Goal: Task Accomplishment & Management: Use online tool/utility

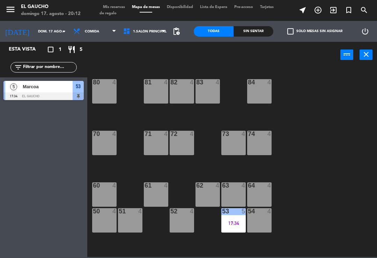
click at [227, 220] on div "53 5 17:34" at bounding box center [233, 220] width 24 height 24
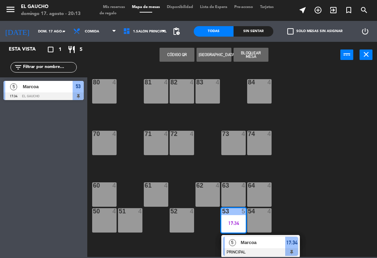
click at [262, 242] on span "Marcoa" at bounding box center [263, 242] width 45 height 7
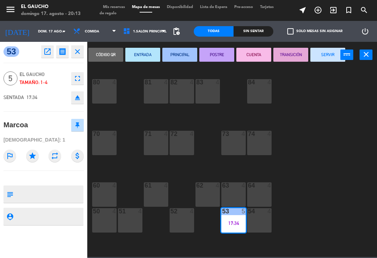
click at [318, 53] on button "SERVIR" at bounding box center [327, 55] width 35 height 14
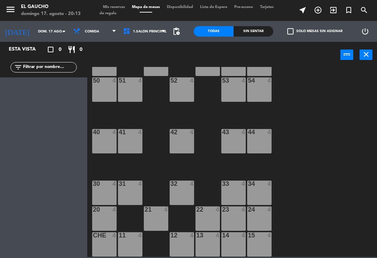
scroll to position [131, 0]
click at [38, 32] on input "dom. 17 ago." at bounding box center [59, 31] width 48 height 11
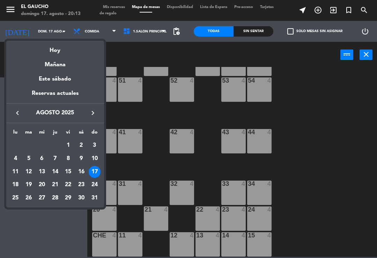
click at [58, 45] on div "Hoy" at bounding box center [55, 48] width 98 height 14
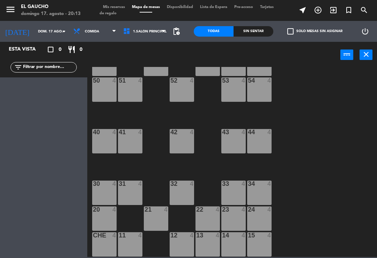
click at [92, 27] on span "Comida" at bounding box center [95, 31] width 50 height 15
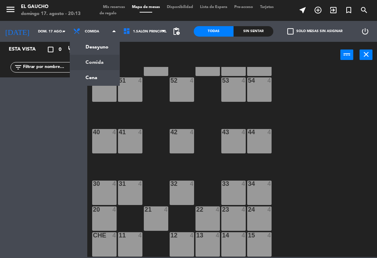
click at [93, 79] on ng-component "menu El Gaucho [PERSON_NAME] 17. [PERSON_NAME] - 20:13 Mis reservas Mapa de mes…" at bounding box center [188, 128] width 377 height 257
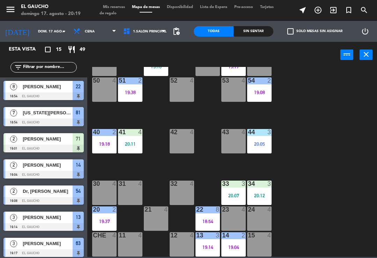
click at [181, 245] on div "12 4" at bounding box center [182, 244] width 24 height 24
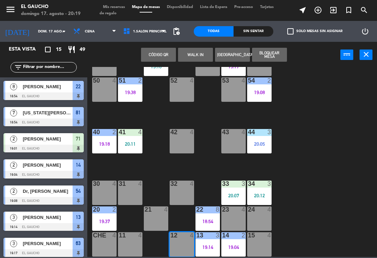
click at [314, 194] on div "84 4 80 4 83 4 82 7 18:54 81 7 18:54 70 4 71 2 19:01 72 4 73 4 74 4 63 3 19:17 …" at bounding box center [234, 162] width 286 height 190
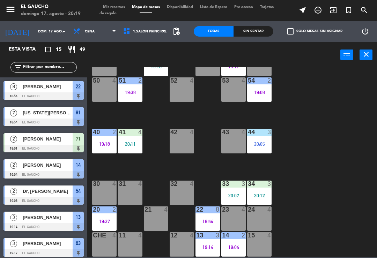
click at [209, 249] on div "19:14" at bounding box center [207, 247] width 24 height 5
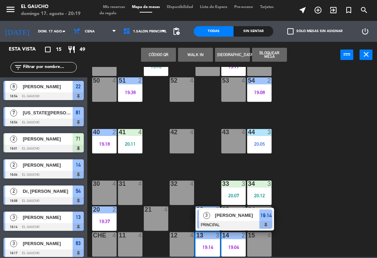
click at [239, 216] on span "[PERSON_NAME]" at bounding box center [237, 215] width 45 height 7
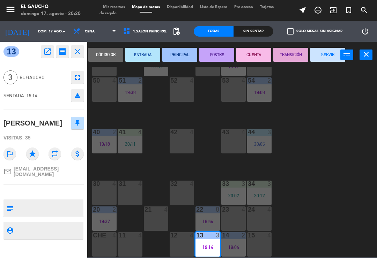
click at [324, 52] on button "SERVIR" at bounding box center [327, 55] width 35 height 14
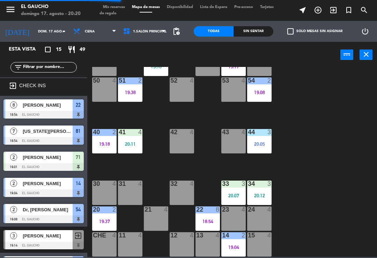
click at [205, 252] on div "13 4" at bounding box center [207, 244] width 24 height 24
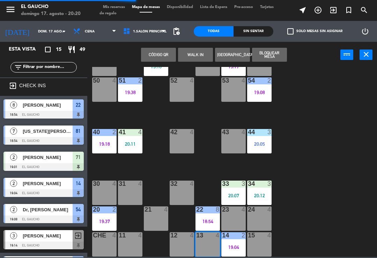
click at [195, 51] on button "WALK IN" at bounding box center [195, 55] width 35 height 14
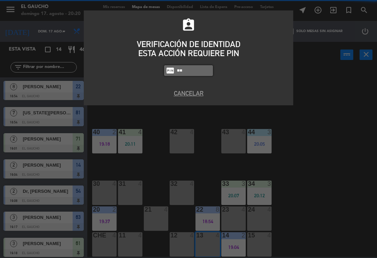
type input "3"
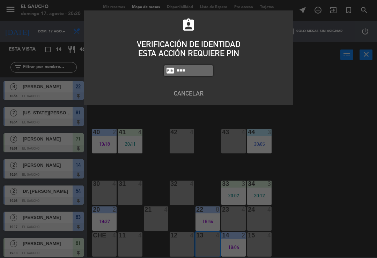
type input "3124"
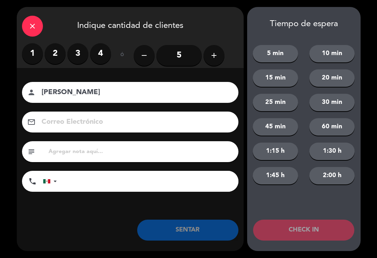
type input "[PERSON_NAME]"
click at [104, 52] on label "4" at bounding box center [100, 53] width 21 height 21
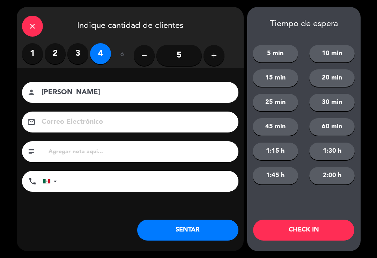
click at [198, 229] on button "SENTAR" at bounding box center [187, 230] width 101 height 21
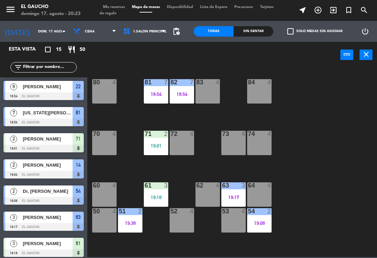
scroll to position [0, 0]
click at [101, 98] on div "80 4" at bounding box center [104, 91] width 24 height 24
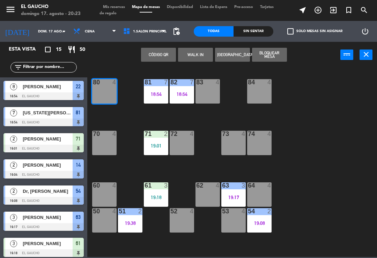
click at [189, 60] on button "WALK IN" at bounding box center [195, 55] width 35 height 14
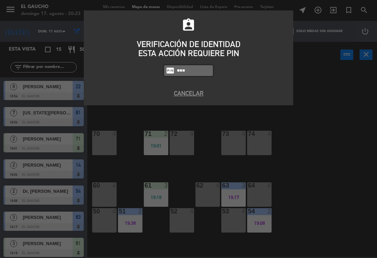
type input "0009"
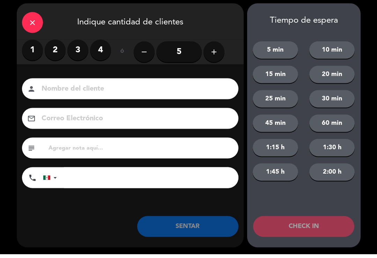
click at [32, 23] on icon "close" at bounding box center [32, 26] width 8 height 8
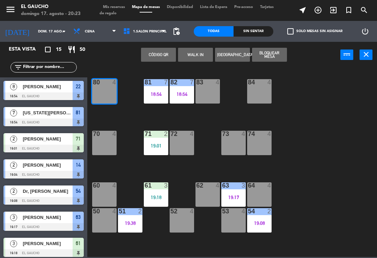
click at [192, 55] on button "WALK IN" at bounding box center [195, 55] width 35 height 14
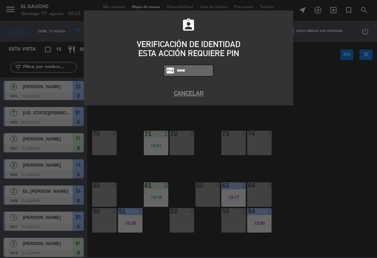
type input "3124"
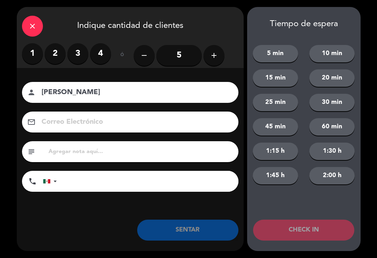
click at [100, 57] on label "4" at bounding box center [100, 53] width 21 height 21
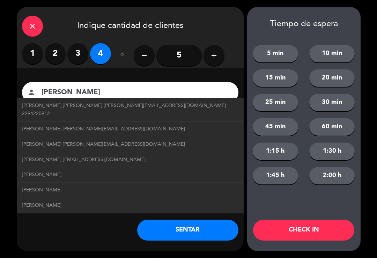
click at [132, 108] on span "[PERSON_NAME] [PERSON_NAME] [PERSON_NAME][EMAIL_ADDRESS][DOMAIN_NAME] 2294220912" at bounding box center [130, 110] width 216 height 16
type input "[PERSON_NAME]"
type input "[PERSON_NAME][EMAIL_ADDRESS][DOMAIN_NAME]"
type input "2294220912"
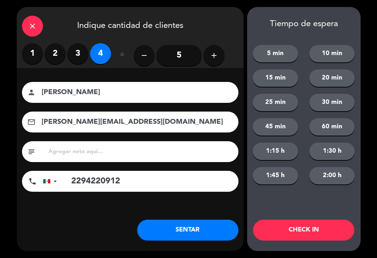
click at [191, 231] on button "SENTAR" at bounding box center [187, 230] width 101 height 21
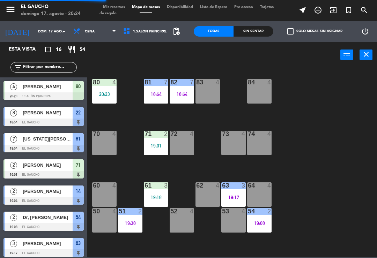
click at [120, 116] on div "84 4 80 4 20:23 83 4 82 7 18:54 81 7 18:54 70 4 71 2 19:01 72 4 73 4 74 4 63 3 …" at bounding box center [234, 162] width 286 height 190
click at [119, 118] on div "84 4 80 4 20:23 83 4 82 7 18:54 81 7 18:54 70 4 71 2 19:01 72 4 73 4 74 4 63 3 …" at bounding box center [234, 162] width 286 height 190
click at [103, 100] on div "80 4 20:23" at bounding box center [104, 91] width 24 height 24
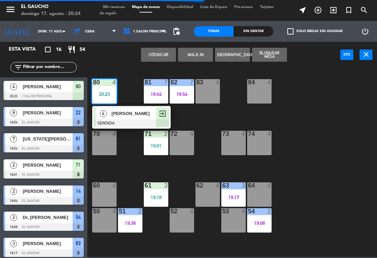
click at [124, 118] on div "[PERSON_NAME]" at bounding box center [133, 114] width 45 height 12
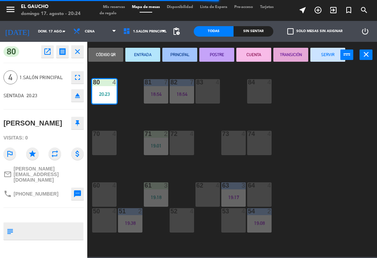
click at [319, 54] on button "SERVIR" at bounding box center [327, 55] width 35 height 14
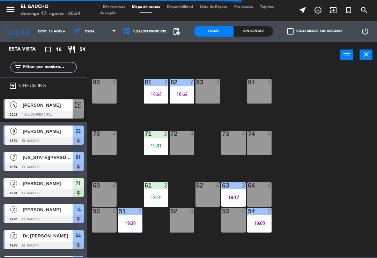
click at [111, 92] on div "80 4" at bounding box center [104, 91] width 24 height 24
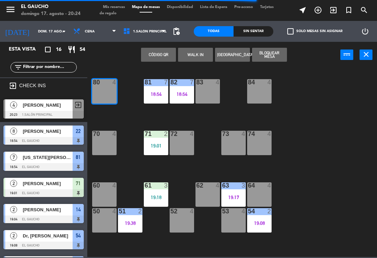
click at [192, 54] on button "WALK IN" at bounding box center [195, 55] width 35 height 14
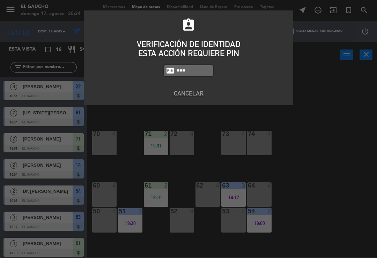
type input "3124"
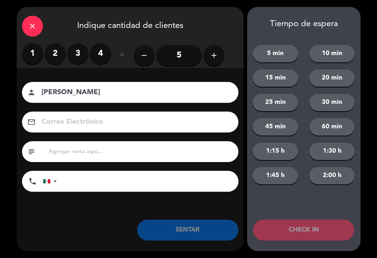
click at [105, 54] on label "4" at bounding box center [100, 53] width 21 height 21
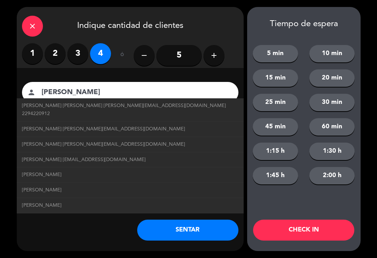
click at [134, 156] on span "[PERSON_NAME] [EMAIL_ADDRESS][DOMAIN_NAME]" at bounding box center [84, 160] width 124 height 8
type input "[PERSON_NAME]"
type input "[EMAIL_ADDRESS][DOMAIN_NAME]"
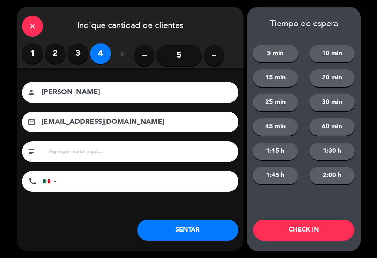
click at [185, 234] on button "SENTAR" at bounding box center [187, 230] width 101 height 21
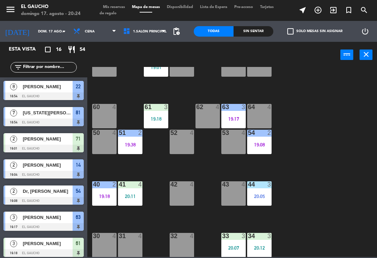
scroll to position [27, 0]
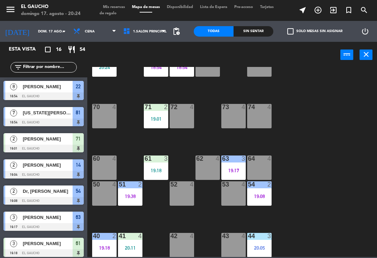
click at [210, 169] on div "62 4" at bounding box center [207, 168] width 24 height 24
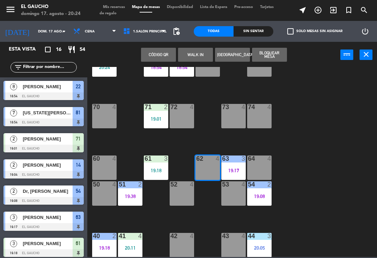
click at [190, 55] on button "WALK IN" at bounding box center [195, 55] width 35 height 14
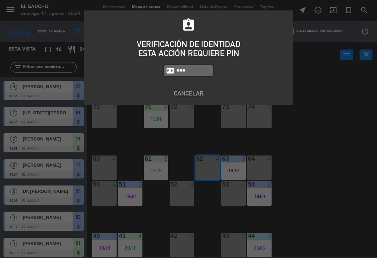
type input "3124"
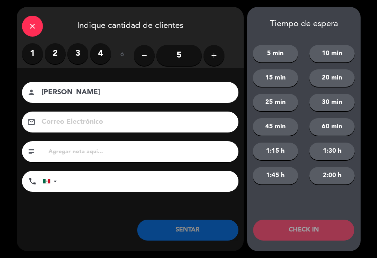
type input "[PERSON_NAME]"
click at [38, 53] on label "1" at bounding box center [32, 53] width 21 height 21
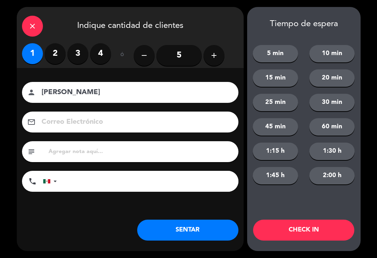
click at [170, 227] on button "SENTAR" at bounding box center [187, 230] width 101 height 21
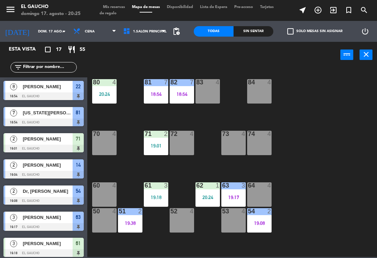
scroll to position [0, 0]
click at [125, 222] on div "19:38" at bounding box center [130, 223] width 24 height 5
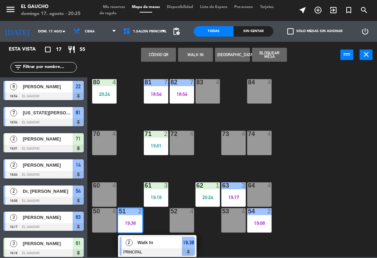
click at [153, 242] on span "Walk In" at bounding box center [160, 242] width 45 height 7
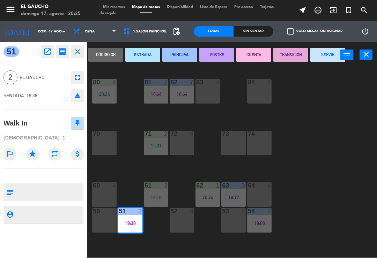
click at [324, 50] on button "SERVIR" at bounding box center [327, 55] width 35 height 14
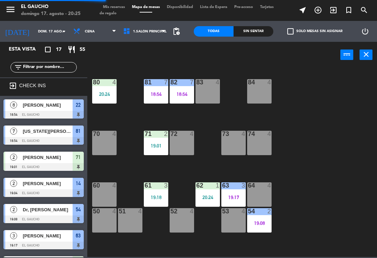
click at [133, 222] on div "51 4" at bounding box center [130, 220] width 24 height 24
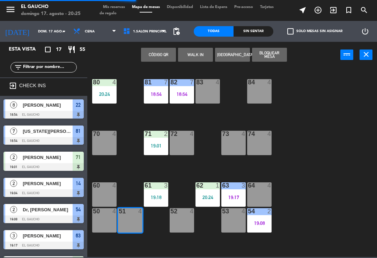
click at [188, 58] on button "WALK IN" at bounding box center [195, 55] width 35 height 14
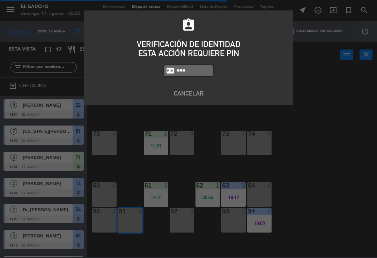
type input "0009"
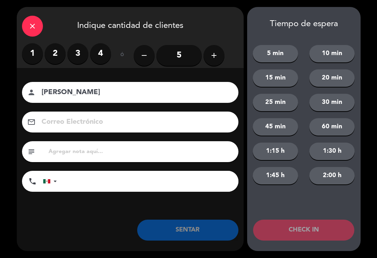
type input "[PERSON_NAME]"
click at [73, 47] on label "3" at bounding box center [77, 53] width 21 height 21
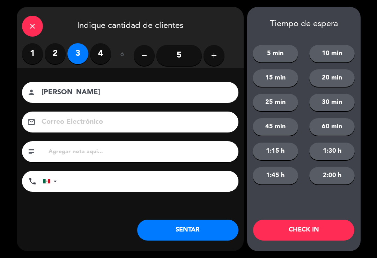
click at [187, 240] on button "SENTAR" at bounding box center [187, 230] width 101 height 21
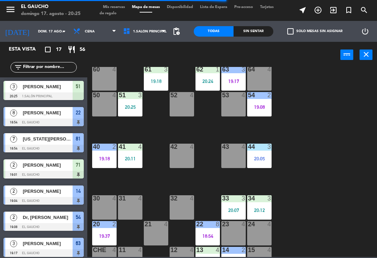
scroll to position [117, 0]
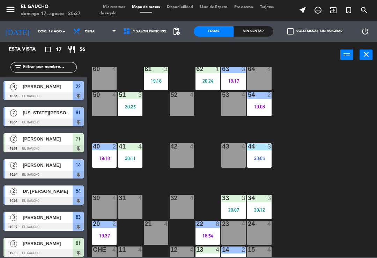
click at [128, 104] on div "20:25" at bounding box center [130, 106] width 24 height 5
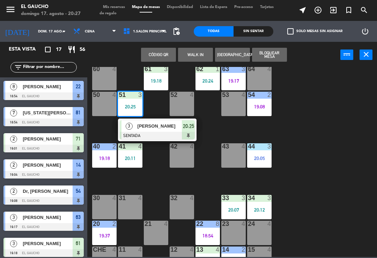
click at [308, 188] on div "84 4 80 4 20:24 83 4 82 7 18:54 81 7 18:54 70 4 71 2 19:01 72 4 73 4 74 4 63 3 …" at bounding box center [234, 162] width 286 height 190
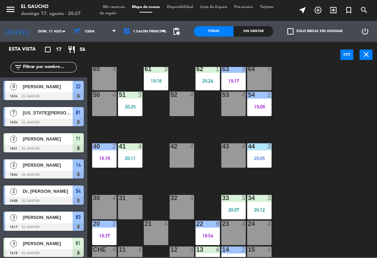
click at [139, 164] on div "41 4 20:11" at bounding box center [130, 155] width 24 height 24
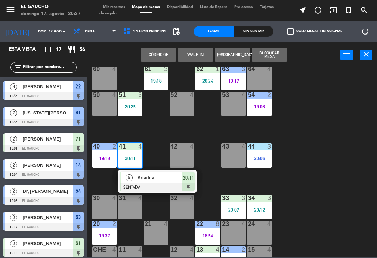
click at [155, 188] on div at bounding box center [157, 188] width 75 height 8
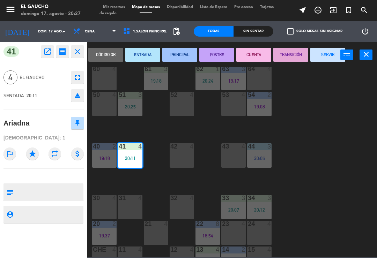
click at [145, 54] on button "ENTRADA" at bounding box center [142, 55] width 35 height 14
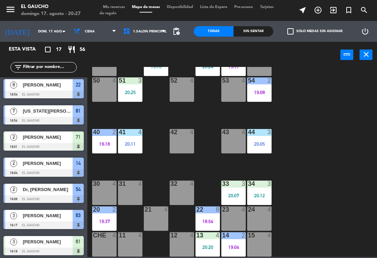
scroll to position [131, 0]
click at [236, 245] on div "19:04" at bounding box center [233, 247] width 24 height 5
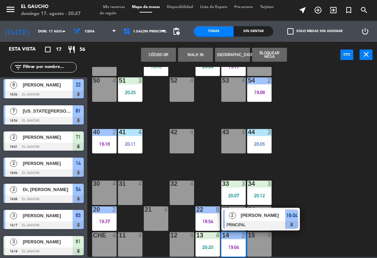
click at [274, 217] on span "[PERSON_NAME]" at bounding box center [263, 215] width 45 height 7
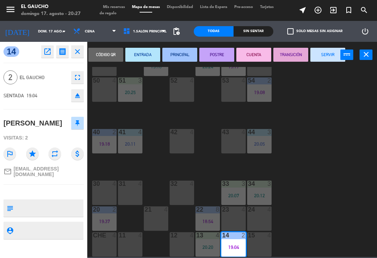
click at [320, 55] on button "SERVIR" at bounding box center [327, 55] width 35 height 14
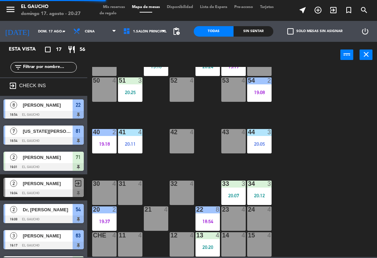
click at [258, 187] on div at bounding box center [260, 184] width 12 height 6
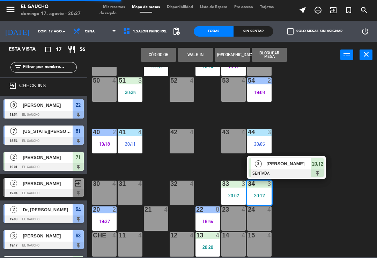
click at [290, 168] on div "[PERSON_NAME]" at bounding box center [288, 164] width 45 height 12
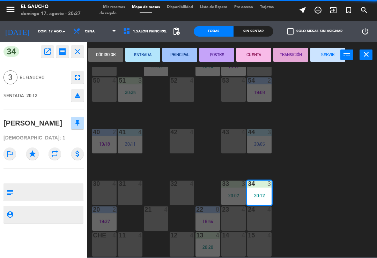
click at [135, 55] on button "ENTRADA" at bounding box center [142, 55] width 35 height 14
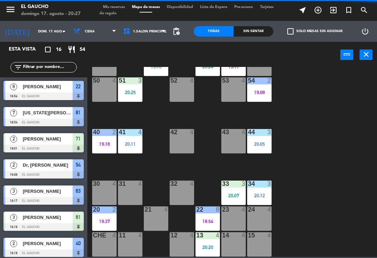
scroll to position [19, 0]
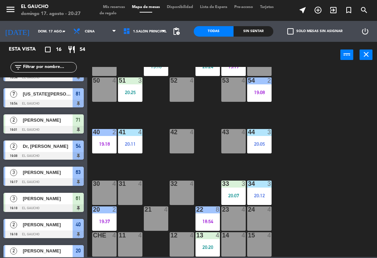
click at [229, 196] on div "20:07" at bounding box center [233, 195] width 24 height 5
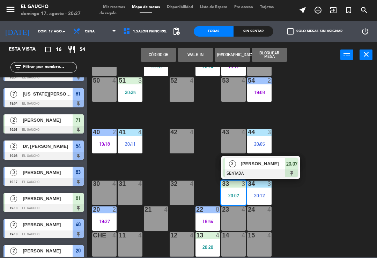
click at [274, 170] on div at bounding box center [260, 174] width 75 height 8
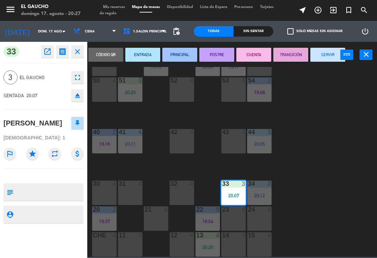
click at [144, 56] on button "ENTRADA" at bounding box center [142, 55] width 35 height 14
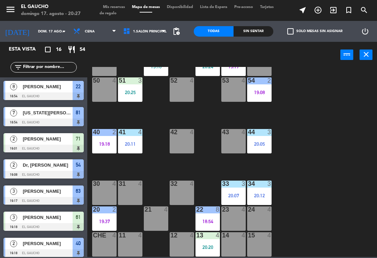
scroll to position [0, 0]
click at [106, 220] on div "19:37" at bounding box center [104, 221] width 24 height 5
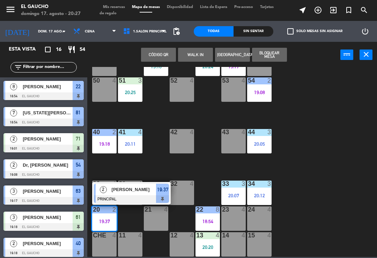
click at [152, 195] on div "[PERSON_NAME]" at bounding box center [133, 190] width 45 height 12
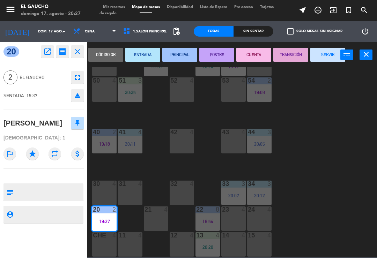
click at [315, 59] on button "SERVIR" at bounding box center [327, 55] width 35 height 14
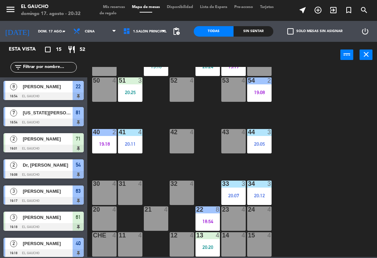
click at [264, 251] on div "15 4" at bounding box center [259, 244] width 24 height 24
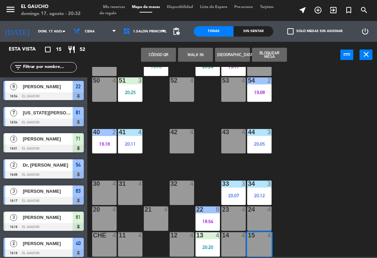
click at [196, 54] on button "WALK IN" at bounding box center [195, 55] width 35 height 14
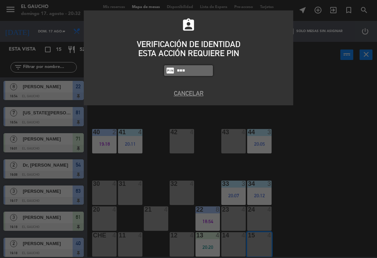
type input "3124"
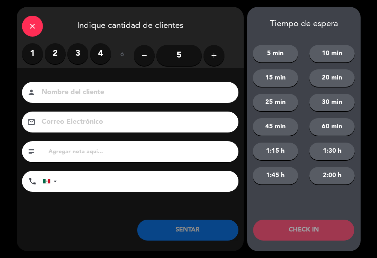
type input "T"
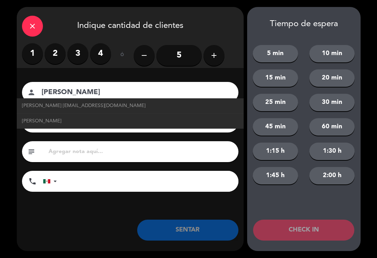
type input "[PERSON_NAME]"
click at [43, 107] on span "[PERSON_NAME] [EMAIL_ADDRESS][DOMAIN_NAME]" at bounding box center [84, 106] width 124 height 8
type input "[EMAIL_ADDRESS][DOMAIN_NAME]"
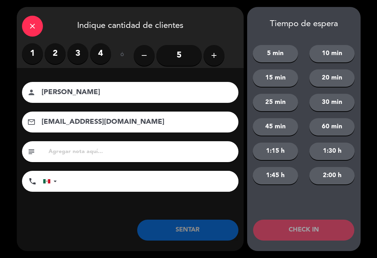
click at [214, 58] on icon "add" at bounding box center [214, 55] width 8 height 8
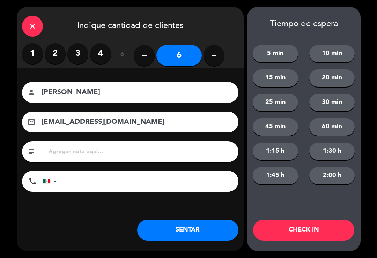
click at [194, 233] on button "SENTAR" at bounding box center [187, 230] width 101 height 21
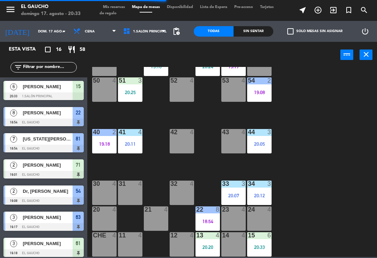
click at [107, 194] on div "30 4" at bounding box center [104, 193] width 24 height 24
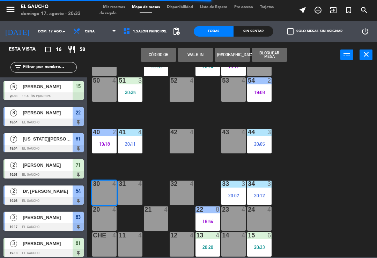
click at [190, 54] on button "WALK IN" at bounding box center [195, 55] width 35 height 14
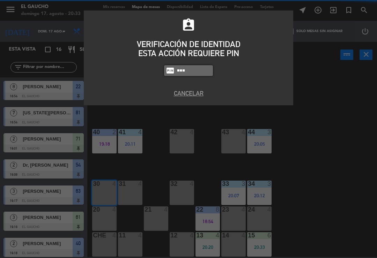
type input "3124"
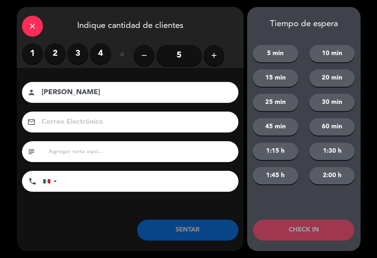
type input "[PERSON_NAME]"
click at [72, 54] on label "3" at bounding box center [77, 53] width 21 height 21
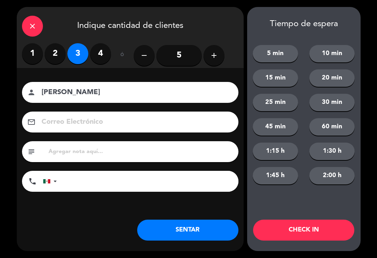
click at [191, 229] on button "SENTAR" at bounding box center [187, 230] width 101 height 21
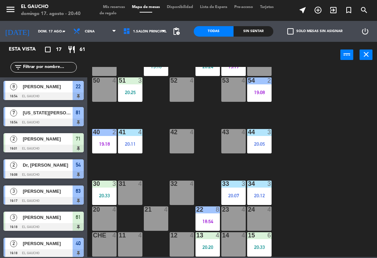
click at [170, 245] on div "12 4" at bounding box center [182, 244] width 24 height 24
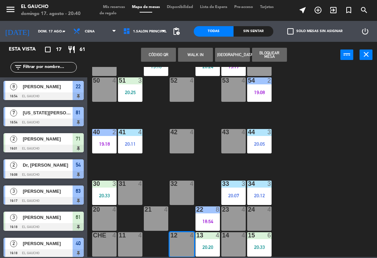
click at [193, 57] on button "WALK IN" at bounding box center [195, 55] width 35 height 14
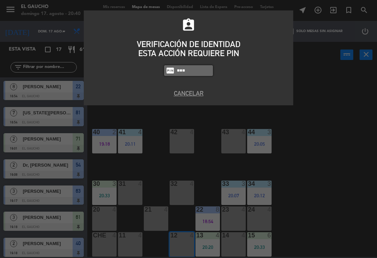
type input "3124"
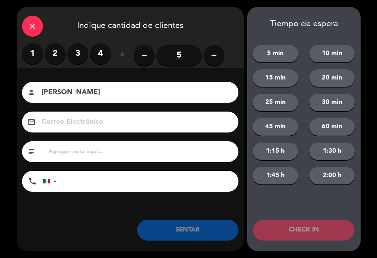
type input "[PERSON_NAME]"
click at [57, 54] on label "2" at bounding box center [55, 53] width 21 height 21
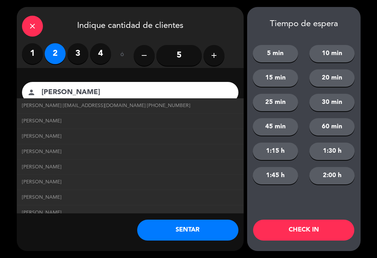
click at [46, 105] on span "[PERSON_NAME] [EMAIL_ADDRESS][DOMAIN_NAME] [PHONE_NUMBER]" at bounding box center [106, 106] width 168 height 8
type input "[EMAIL_ADDRESS][DOMAIN_NAME]"
type input "[PHONE_NUMBER]"
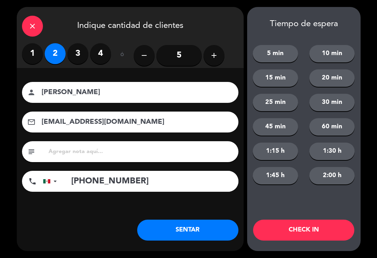
click at [187, 239] on button "SENTAR" at bounding box center [187, 230] width 101 height 21
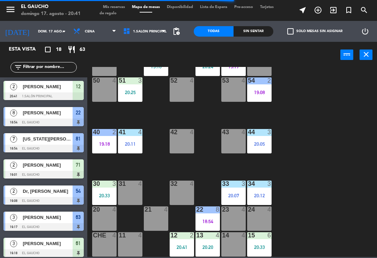
click at [261, 143] on div "20:05" at bounding box center [259, 144] width 24 height 5
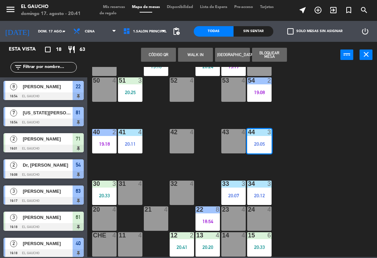
click at [259, 138] on div "44 3 20:05" at bounding box center [259, 141] width 24 height 24
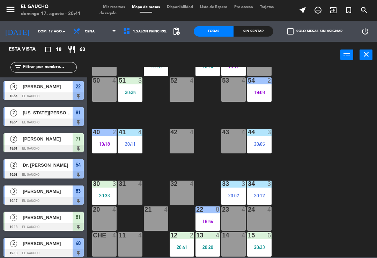
click at [261, 143] on div "20:05" at bounding box center [259, 144] width 24 height 5
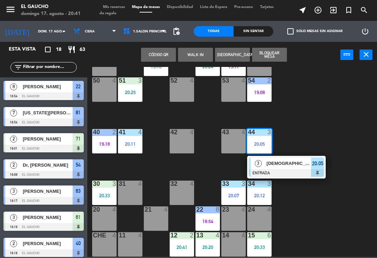
click at [277, 164] on span "[DEMOGRAPHIC_DATA][PERSON_NAME]" at bounding box center [289, 163] width 45 height 7
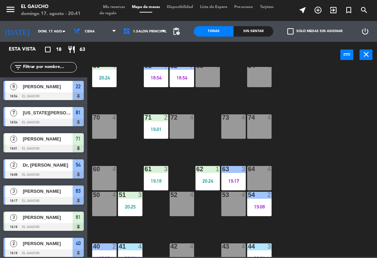
scroll to position [15, 0]
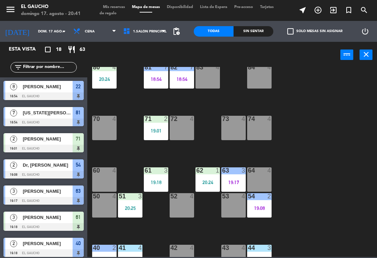
click at [211, 183] on div "20:24" at bounding box center [207, 182] width 24 height 5
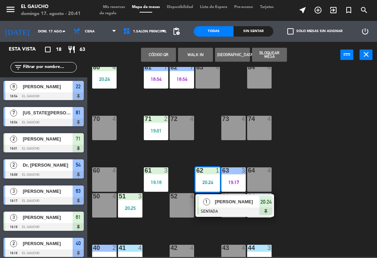
click at [217, 209] on div at bounding box center [234, 212] width 75 height 8
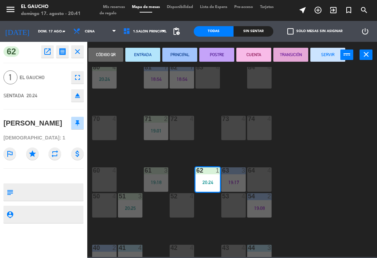
click at [175, 50] on button "PRINCIPAL" at bounding box center [179, 55] width 35 height 14
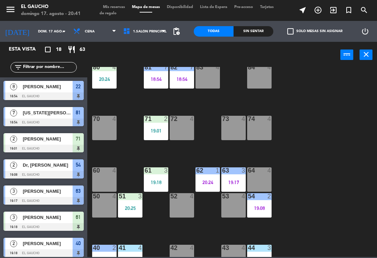
scroll to position [37, 0]
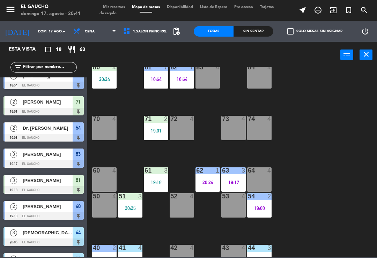
click at [151, 180] on div "19:18" at bounding box center [156, 182] width 24 height 5
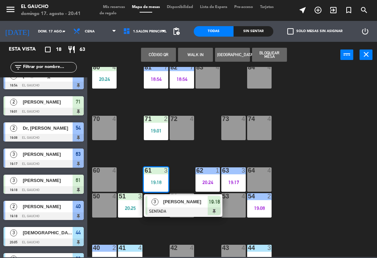
click at [159, 203] on div "3" at bounding box center [154, 202] width 15 height 12
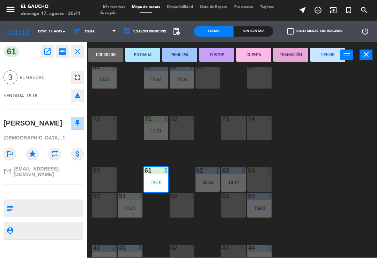
click at [178, 50] on button "PRINCIPAL" at bounding box center [179, 55] width 35 height 14
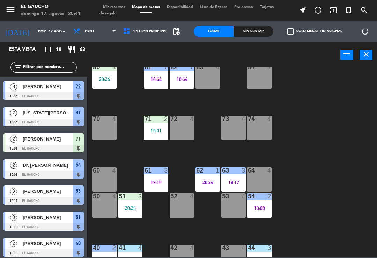
click at [124, 206] on div "20:25" at bounding box center [130, 208] width 24 height 5
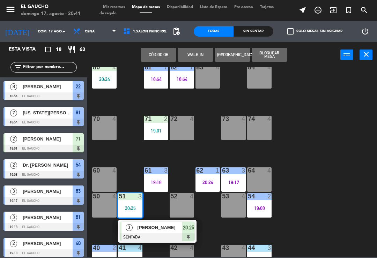
click at [140, 229] on span "[PERSON_NAME]" at bounding box center [160, 227] width 45 height 7
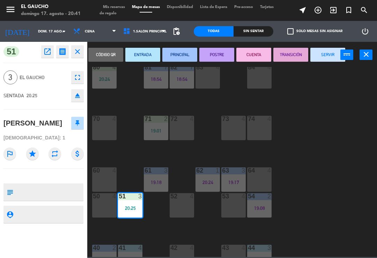
click at [181, 55] on button "PRINCIPAL" at bounding box center [179, 55] width 35 height 14
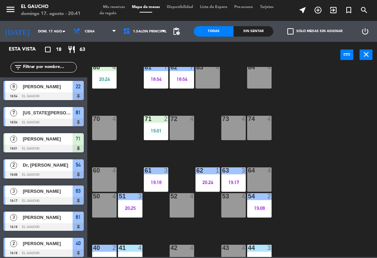
scroll to position [63, 0]
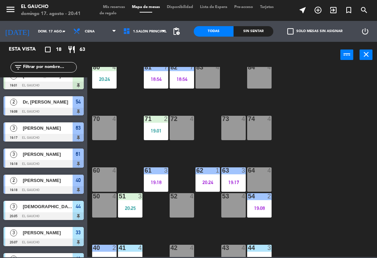
click at [156, 136] on div "71 2 19:01" at bounding box center [156, 128] width 24 height 24
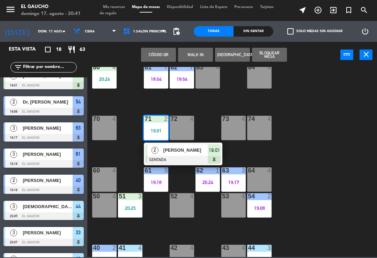
click at [177, 153] on span "[PERSON_NAME]" at bounding box center [185, 150] width 45 height 7
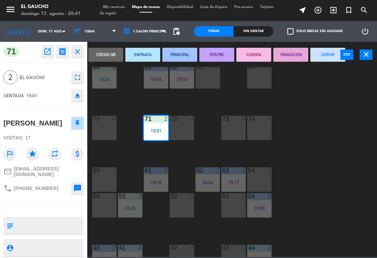
click at [182, 51] on button "PRINCIPAL" at bounding box center [179, 55] width 35 height 14
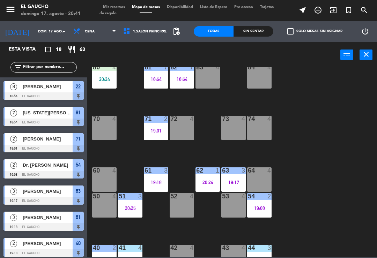
click at [162, 131] on div "19:01" at bounding box center [156, 130] width 24 height 5
click at [124, 110] on div "84 4 80 4 20:24 83 4 82 7 18:54 81 7 18:54 70 4 71 2 19:01 72 4 73 4 74 4 63 3 …" at bounding box center [234, 162] width 286 height 190
click at [153, 130] on div "19:01" at bounding box center [156, 130] width 24 height 5
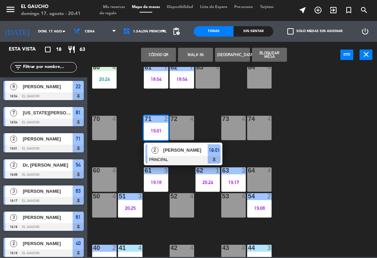
click at [174, 155] on div "[PERSON_NAME]" at bounding box center [185, 150] width 45 height 12
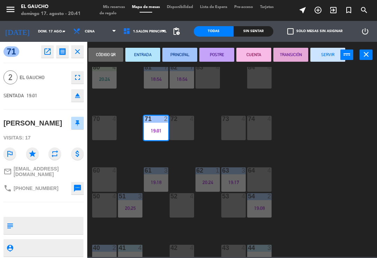
click at [328, 57] on button "SERVIR" at bounding box center [327, 55] width 35 height 14
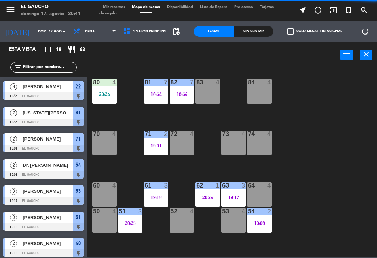
scroll to position [0, 0]
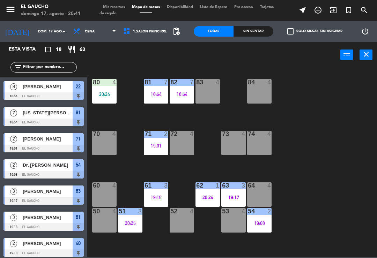
click at [165, 99] on div "81 7 18:54" at bounding box center [156, 91] width 24 height 24
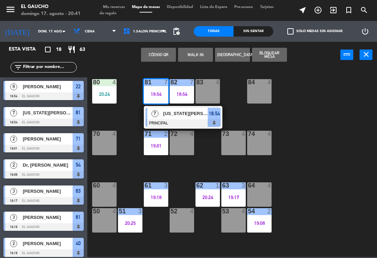
click at [186, 116] on span "[US_STATE][PERSON_NAME]" at bounding box center [185, 113] width 45 height 7
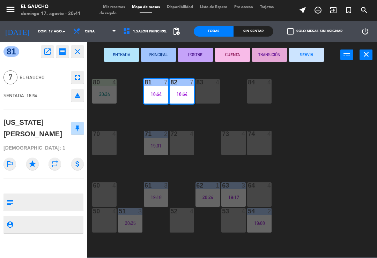
click at [318, 56] on button "SERVIR" at bounding box center [306, 55] width 35 height 14
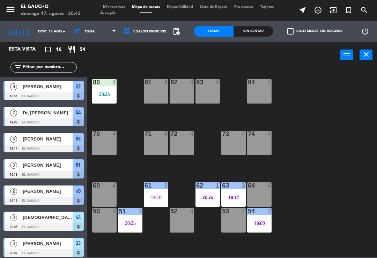
click at [233, 215] on div "53 4" at bounding box center [233, 211] width 24 height 7
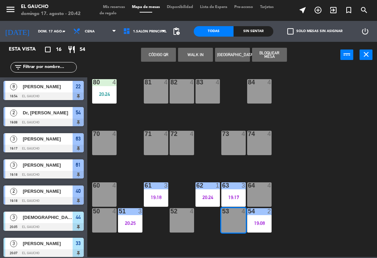
click at [191, 54] on button "WALK IN" at bounding box center [195, 55] width 35 height 14
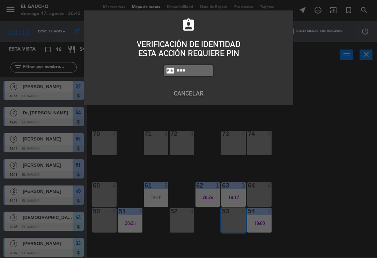
type input "3124"
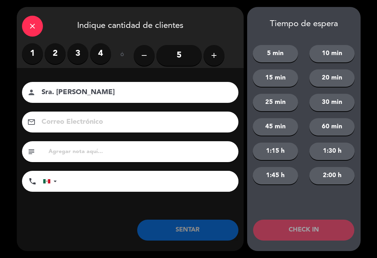
type input "Sra. [PERSON_NAME]"
click at [53, 57] on label "2" at bounding box center [55, 53] width 21 height 21
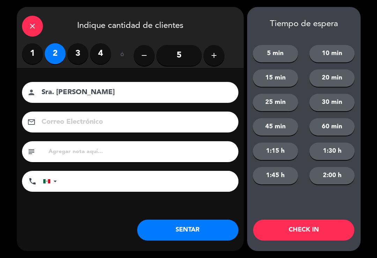
click at [169, 230] on button "SENTAR" at bounding box center [187, 230] width 101 height 21
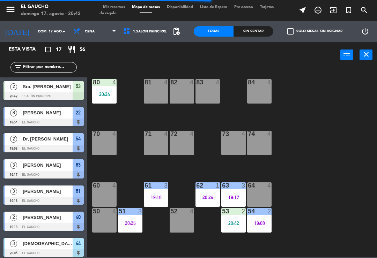
click at [257, 78] on div "84 4 80 4 20:24 83 4 82 4 81 4 70 4 71 4 72 4 73 4 74 4 63 3 19:17 62 1 20:24 6…" at bounding box center [234, 162] width 286 height 190
click at [258, 90] on div "84 4" at bounding box center [259, 91] width 24 height 24
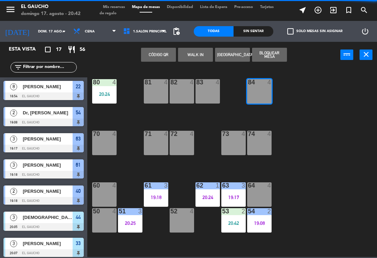
click at [192, 54] on button "WALK IN" at bounding box center [195, 55] width 35 height 14
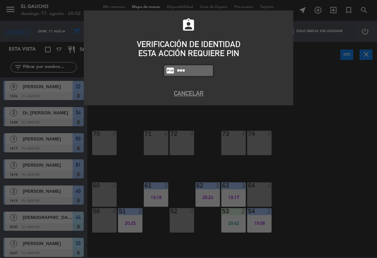
type input "3124"
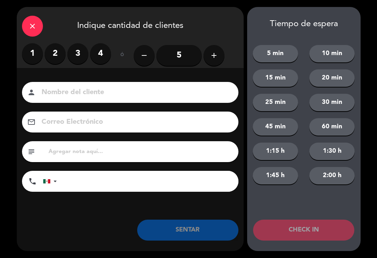
click at [56, 56] on label "2" at bounding box center [55, 53] width 21 height 21
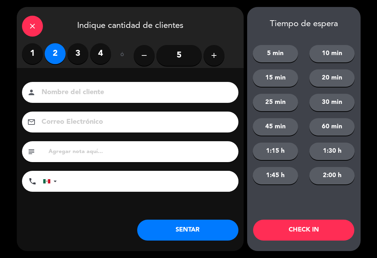
click at [74, 99] on input at bounding box center [135, 93] width 188 height 12
type input "Brisa"
click at [170, 235] on button "SENTAR" at bounding box center [187, 230] width 101 height 21
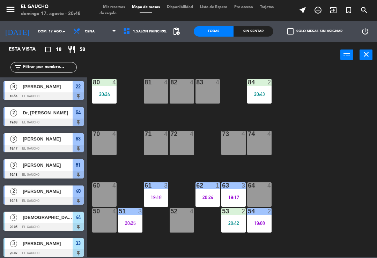
click at [267, 88] on div "84 2 20:43" at bounding box center [259, 91] width 24 height 24
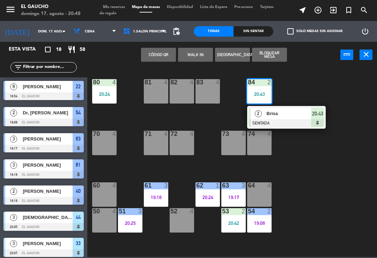
click at [281, 114] on span "Brisa" at bounding box center [289, 113] width 45 height 7
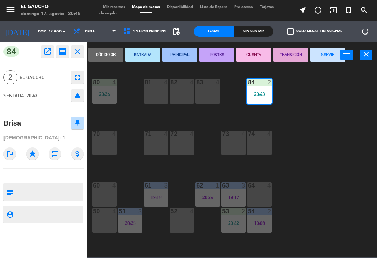
click at [179, 59] on button "PRINCIPAL" at bounding box center [179, 55] width 35 height 14
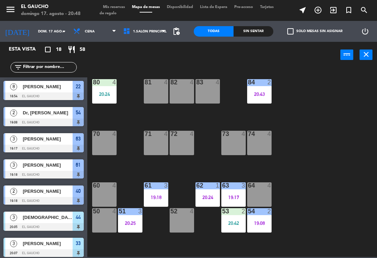
scroll to position [142, 0]
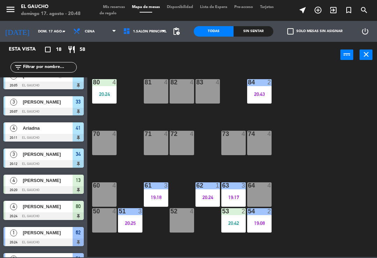
click at [110, 94] on div "20:24" at bounding box center [104, 94] width 24 height 5
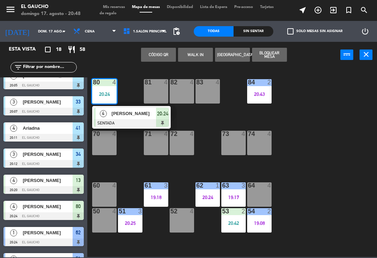
click at [129, 121] on div at bounding box center [131, 123] width 75 height 8
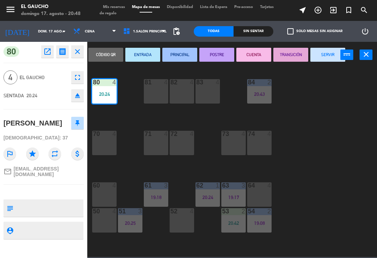
click at [176, 58] on button "PRINCIPAL" at bounding box center [179, 55] width 35 height 14
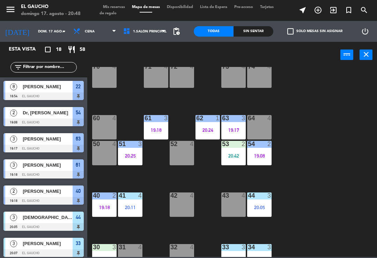
scroll to position [68, 0]
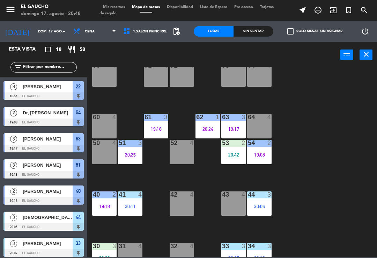
click at [154, 131] on div "19:18" at bounding box center [156, 129] width 24 height 5
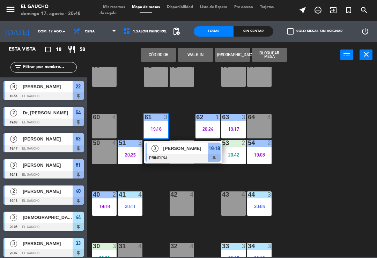
click at [159, 159] on div at bounding box center [183, 158] width 75 height 8
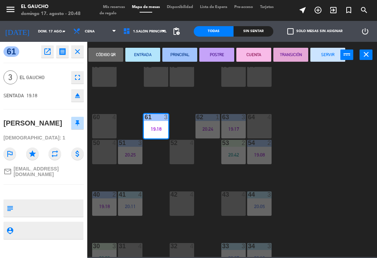
click at [329, 57] on button "SERVIR" at bounding box center [327, 55] width 35 height 14
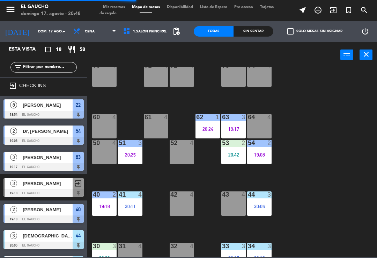
click at [257, 155] on div "19:08" at bounding box center [259, 155] width 24 height 5
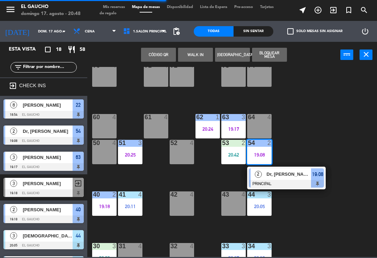
click at [276, 174] on span "Dr, [PERSON_NAME]" at bounding box center [289, 174] width 45 height 7
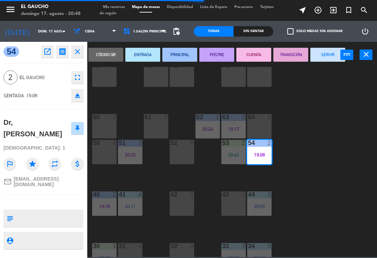
click at [254, 53] on button "CUENTA" at bounding box center [253, 55] width 35 height 14
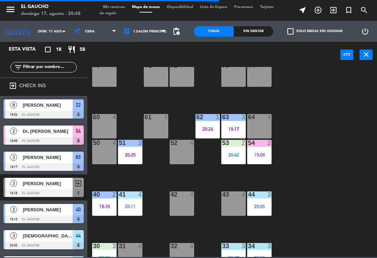
click at [231, 157] on div "20:42" at bounding box center [233, 155] width 24 height 5
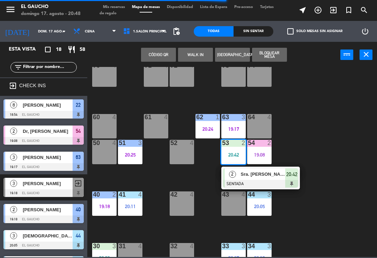
click at [243, 179] on div "Sra. [PERSON_NAME]" at bounding box center [262, 175] width 45 height 12
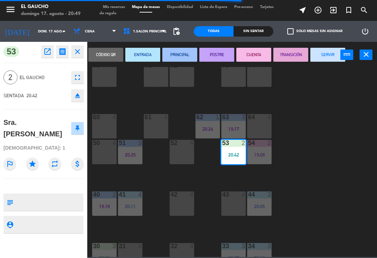
click at [139, 54] on button "ENTRADA" at bounding box center [142, 55] width 35 height 14
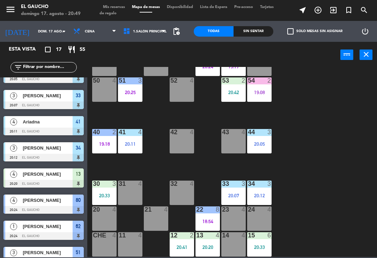
scroll to position [131, 0]
click at [132, 143] on div "20:11" at bounding box center [130, 144] width 24 height 5
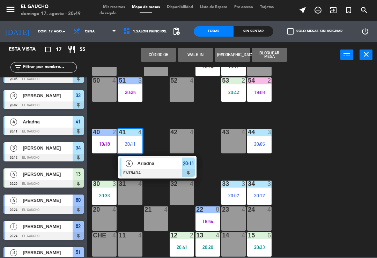
click at [143, 168] on div "Ariadna" at bounding box center [159, 164] width 45 height 12
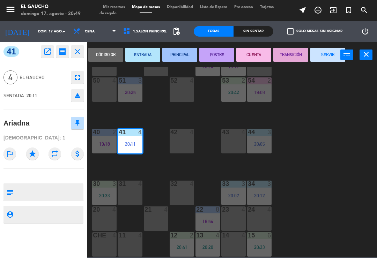
click at [179, 53] on button "PRINCIPAL" at bounding box center [179, 55] width 35 height 14
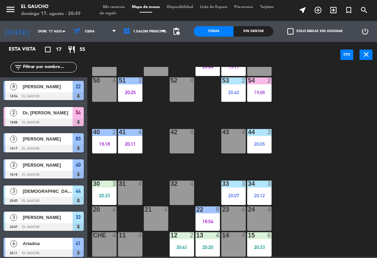
click at [269, 148] on div "44 3 20:05" at bounding box center [259, 141] width 24 height 24
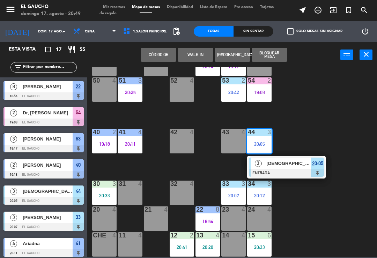
click at [289, 176] on div at bounding box center [286, 173] width 75 height 8
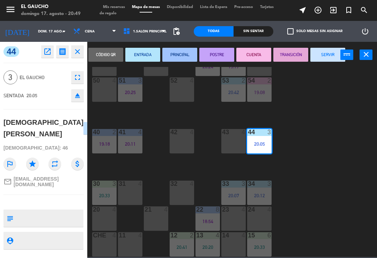
click at [179, 52] on button "PRINCIPAL" at bounding box center [179, 55] width 35 height 14
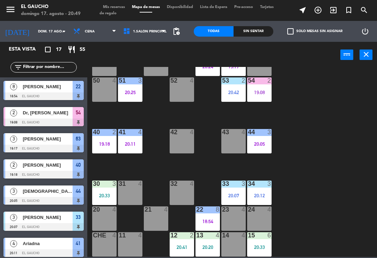
scroll to position [131, 0]
click at [99, 202] on div "30 3 20:33" at bounding box center [104, 193] width 24 height 24
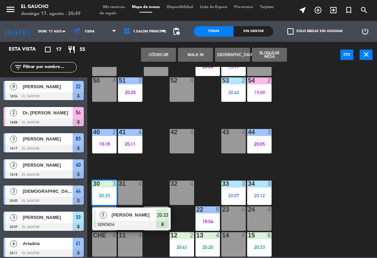
click at [139, 223] on div at bounding box center [131, 225] width 75 height 8
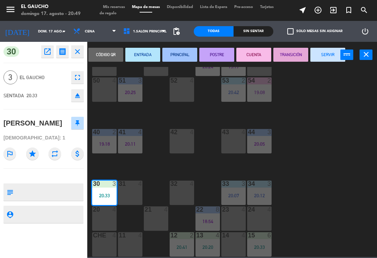
click at [182, 55] on button "PRINCIPAL" at bounding box center [179, 55] width 35 height 14
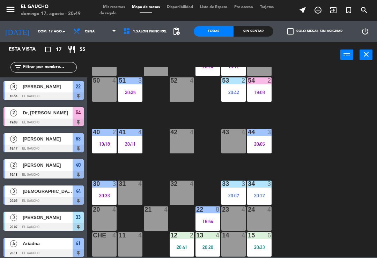
scroll to position [28, 0]
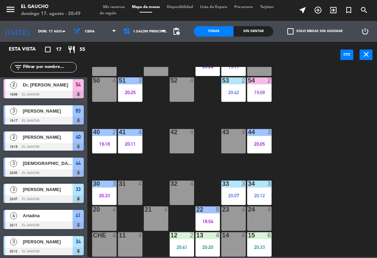
click at [233, 186] on div at bounding box center [234, 184] width 12 height 6
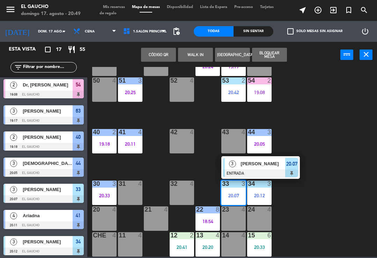
click at [254, 170] on div at bounding box center [260, 174] width 75 height 8
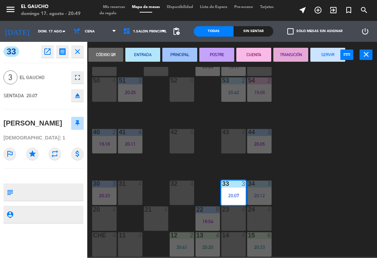
click at [184, 48] on button "PRINCIPAL" at bounding box center [179, 55] width 35 height 14
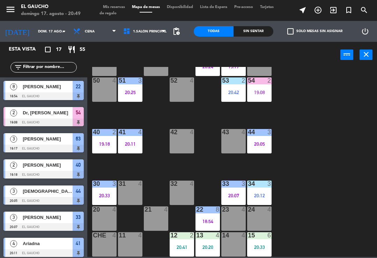
click at [273, 186] on div "3" at bounding box center [271, 184] width 12 height 6
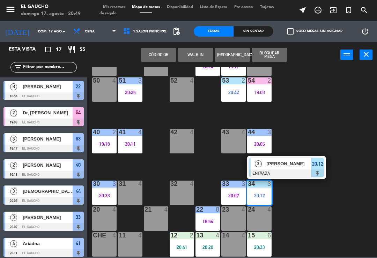
click at [285, 176] on div at bounding box center [286, 174] width 75 height 8
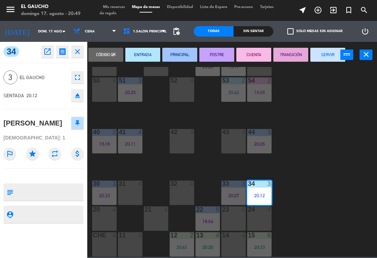
click at [177, 57] on button "PRINCIPAL" at bounding box center [179, 55] width 35 height 14
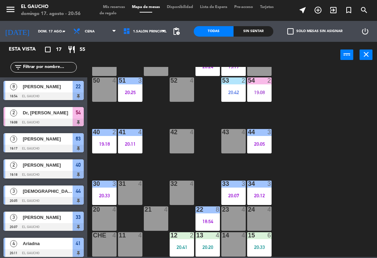
click at [261, 95] on div "19:08" at bounding box center [259, 92] width 24 height 5
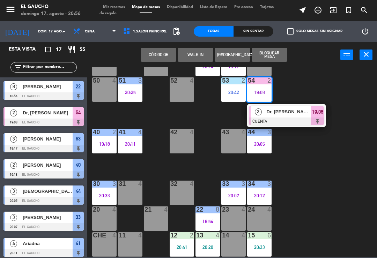
click at [300, 111] on span "Dr, [PERSON_NAME]" at bounding box center [289, 111] width 45 height 7
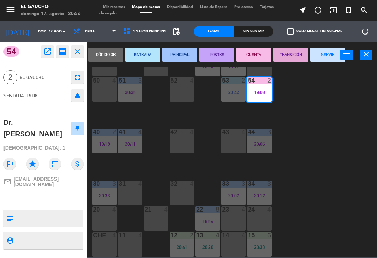
click at [328, 45] on div "Código qr ENTRADA PRINCIPAL POSTRE CUENTA TRANSICIÓN SERVIR power_input close" at bounding box center [216, 55] width 259 height 27
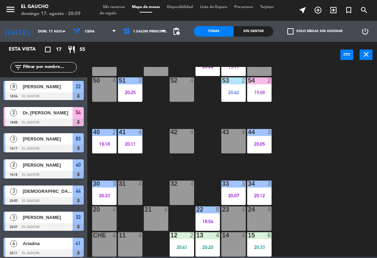
scroll to position [131, 0]
click at [261, 96] on div "54 2 19:08" at bounding box center [259, 89] width 24 height 24
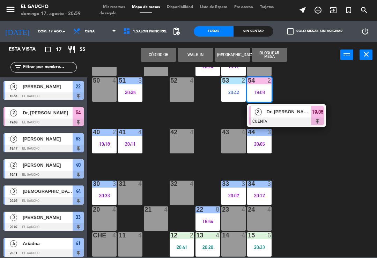
click at [290, 117] on div "Dr, [PERSON_NAME]" at bounding box center [288, 112] width 45 height 12
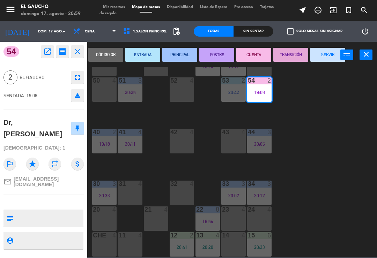
click at [323, 54] on button "SERVIR" at bounding box center [327, 55] width 35 height 14
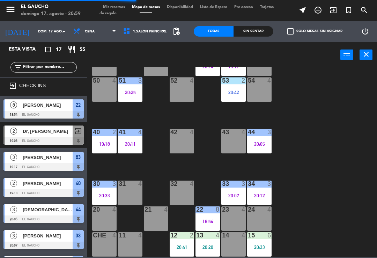
click at [227, 94] on div "20:42" at bounding box center [233, 92] width 24 height 5
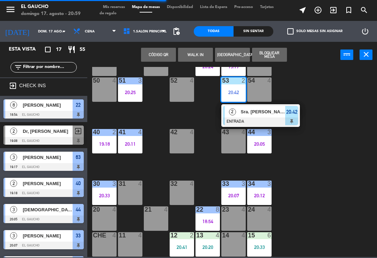
click at [246, 116] on span "Sra. [PERSON_NAME]" at bounding box center [263, 111] width 45 height 7
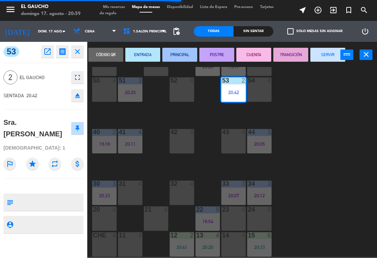
click at [179, 54] on button "PRINCIPAL" at bounding box center [179, 55] width 35 height 14
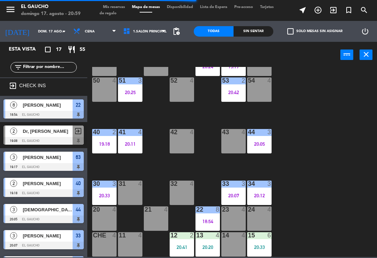
scroll to position [113, 0]
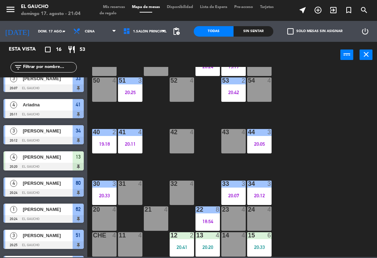
click at [7, 241] on div "3" at bounding box center [13, 236] width 17 height 12
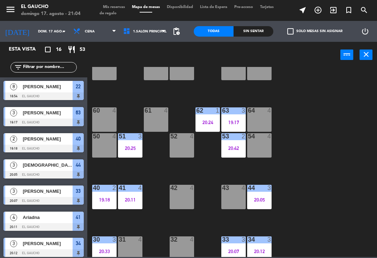
scroll to position [93, 0]
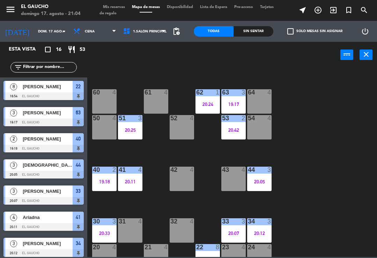
click at [101, 179] on div "19:18" at bounding box center [104, 181] width 24 height 5
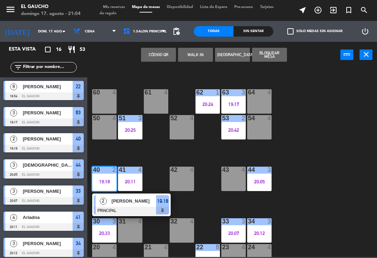
click at [141, 201] on span "[PERSON_NAME]" at bounding box center [134, 201] width 45 height 7
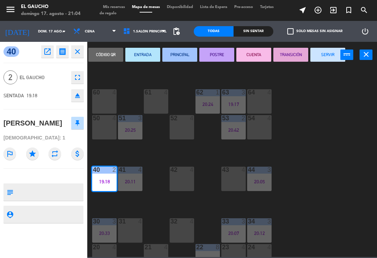
click at [325, 54] on button "SERVIR" at bounding box center [327, 55] width 35 height 14
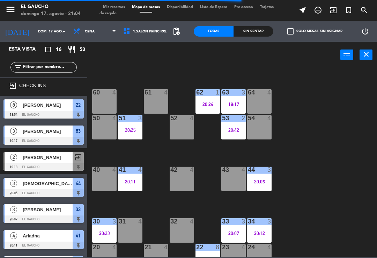
click at [263, 180] on div "20:05" at bounding box center [259, 181] width 24 height 5
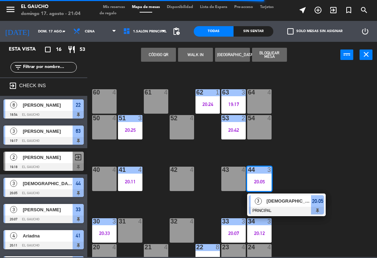
click at [283, 202] on span "[DEMOGRAPHIC_DATA][PERSON_NAME]" at bounding box center [289, 201] width 45 height 7
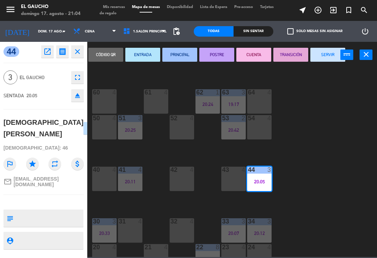
click at [290, 58] on button "TRANSICIÓN" at bounding box center [290, 55] width 35 height 14
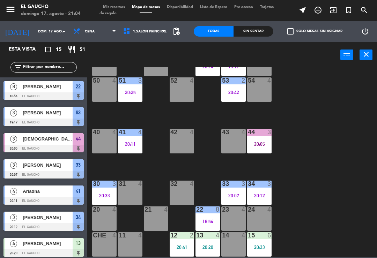
scroll to position [131, 0]
click at [268, 143] on div "20:05" at bounding box center [259, 144] width 24 height 5
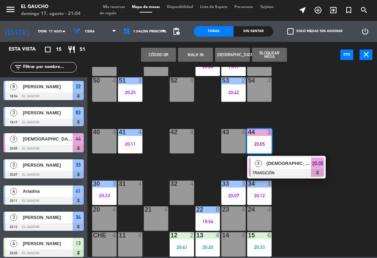
click at [275, 171] on div at bounding box center [286, 173] width 75 height 8
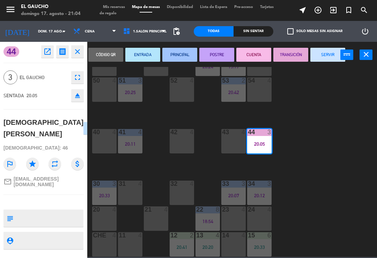
click at [252, 56] on button "CUENTA" at bounding box center [253, 55] width 35 height 14
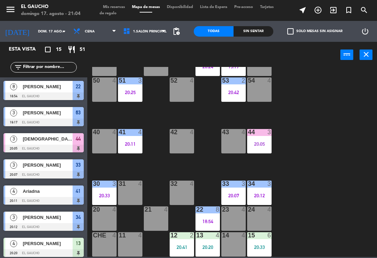
click at [173, 243] on div "12 2 20:41" at bounding box center [182, 244] width 24 height 24
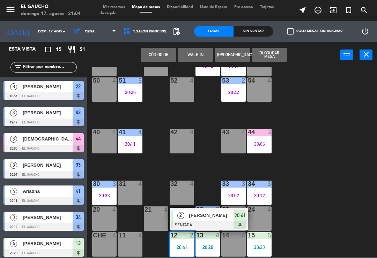
click at [187, 219] on div "2" at bounding box center [180, 216] width 15 height 12
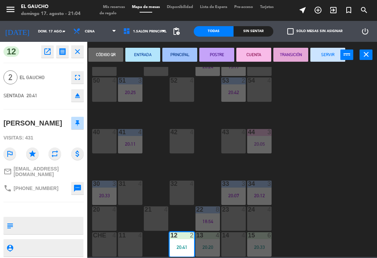
click at [181, 55] on button "PRINCIPAL" at bounding box center [179, 55] width 35 height 14
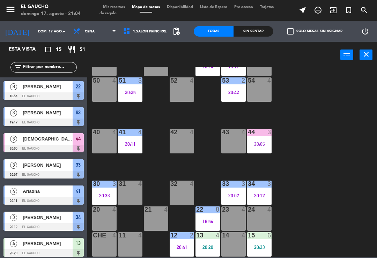
scroll to position [62, 0]
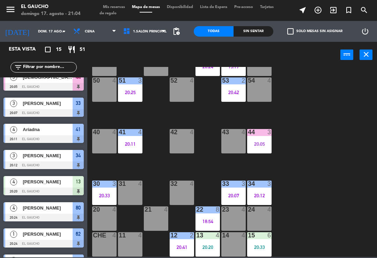
click at [206, 245] on div "20:20" at bounding box center [207, 247] width 24 height 5
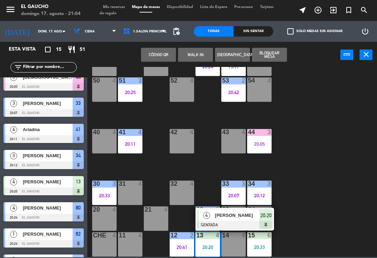
click at [213, 222] on div at bounding box center [234, 225] width 75 height 8
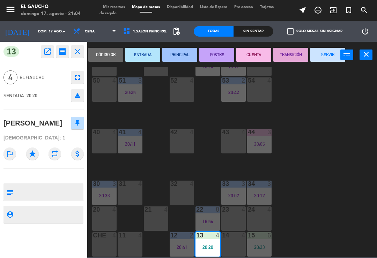
click at [177, 57] on button "PRINCIPAL" at bounding box center [179, 55] width 35 height 14
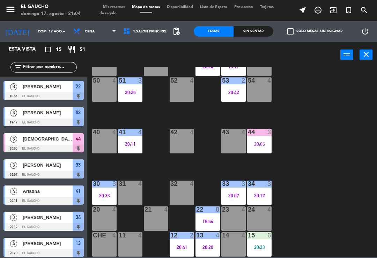
scroll to position [0, 0]
click at [263, 246] on div "20:33" at bounding box center [259, 247] width 24 height 5
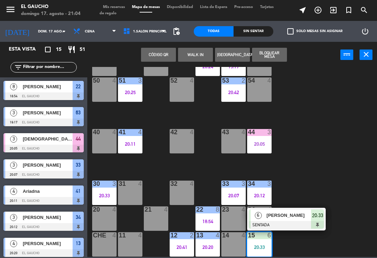
click at [279, 217] on span "[PERSON_NAME]" at bounding box center [289, 215] width 45 height 7
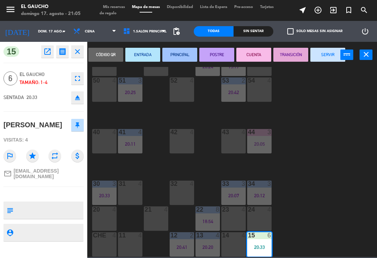
click at [184, 49] on button "PRINCIPAL" at bounding box center [179, 55] width 35 height 14
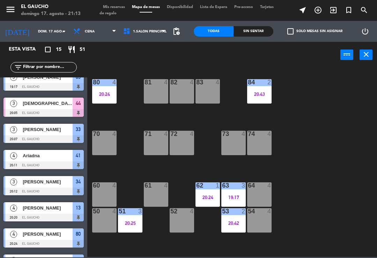
click at [184, 145] on div "72 4" at bounding box center [182, 143] width 24 height 24
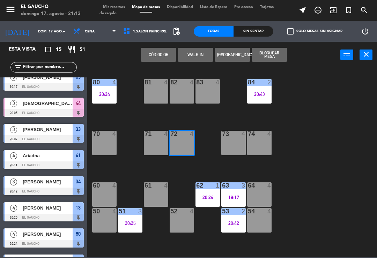
click at [154, 143] on div "71 4" at bounding box center [156, 143] width 24 height 24
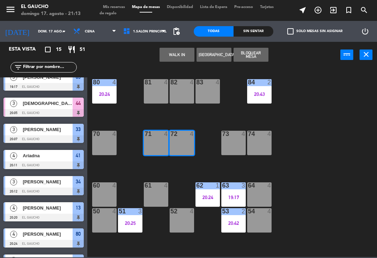
click at [183, 54] on button "WALK IN" at bounding box center [176, 55] width 35 height 14
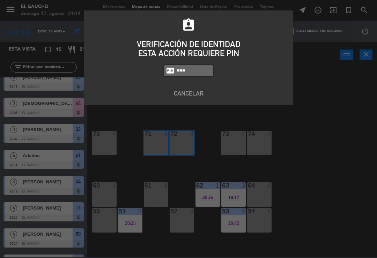
type input "3124"
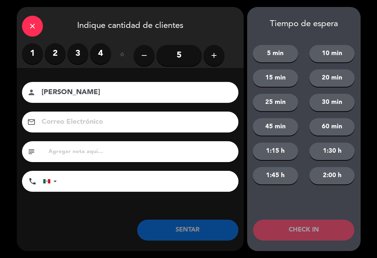
type input "[PERSON_NAME]"
click at [222, 61] on button "add" at bounding box center [213, 55] width 21 height 21
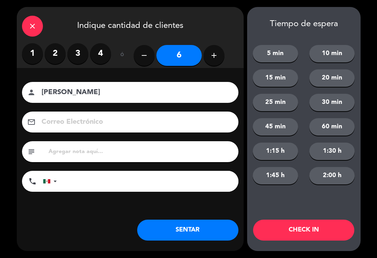
click at [217, 58] on icon "add" at bounding box center [214, 55] width 8 height 8
click at [215, 57] on icon "add" at bounding box center [214, 55] width 8 height 8
type input "8"
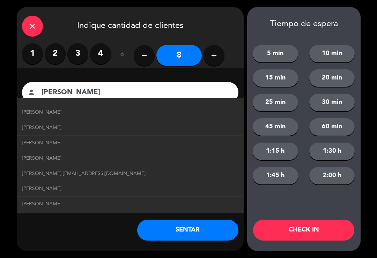
scroll to position [374, 0]
click at [146, 172] on span "[PERSON_NAME] [EMAIL_ADDRESS][DOMAIN_NAME]" at bounding box center [84, 176] width 124 height 8
type input "[PERSON_NAME]"
type input "[EMAIL_ADDRESS][DOMAIN_NAME]"
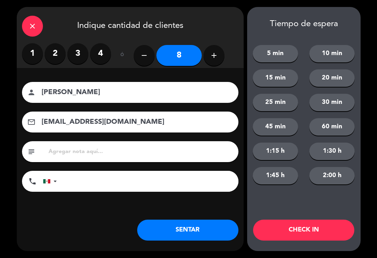
click at [190, 224] on button "SENTAR" at bounding box center [187, 230] width 101 height 21
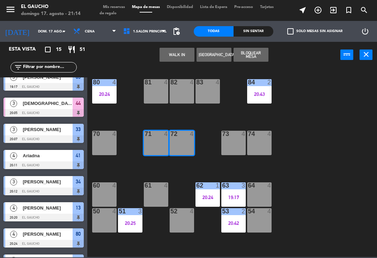
scroll to position [0, 0]
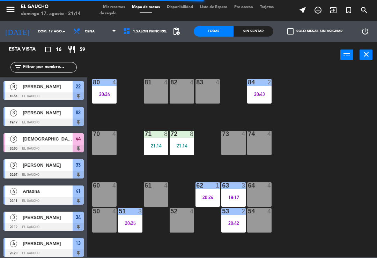
click at [198, 164] on div "84 2 20:43 80 4 20:24 83 4 82 4 81 4 70 4 71 8 21:14 72 8 21:14 73 4 74 4 63 3 …" at bounding box center [234, 162] width 286 height 190
click at [158, 137] on div at bounding box center [156, 134] width 12 height 6
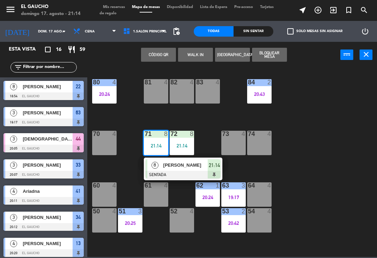
click at [177, 172] on div at bounding box center [183, 175] width 75 height 8
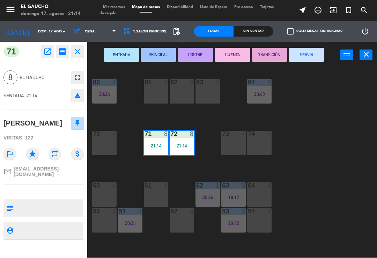
click at [119, 55] on button "ENTRADA" at bounding box center [121, 55] width 35 height 14
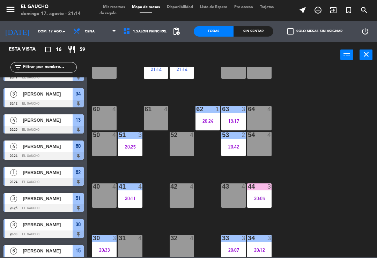
scroll to position [76, 0]
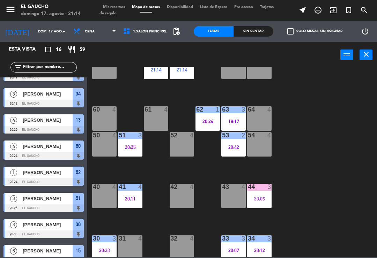
click at [210, 121] on div "20:24" at bounding box center [207, 121] width 24 height 5
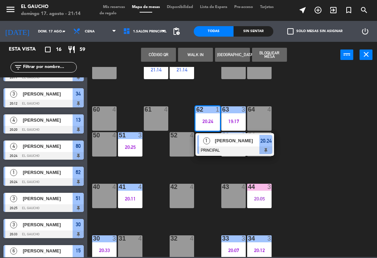
click at [235, 146] on div "[PERSON_NAME]" at bounding box center [236, 141] width 45 height 12
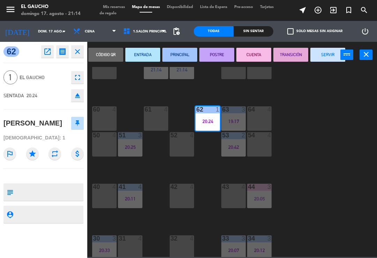
click at [322, 57] on button "SERVIR" at bounding box center [327, 55] width 35 height 14
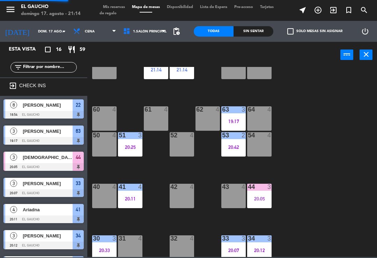
scroll to position [0, 0]
click at [129, 145] on div "20:25" at bounding box center [130, 147] width 24 height 5
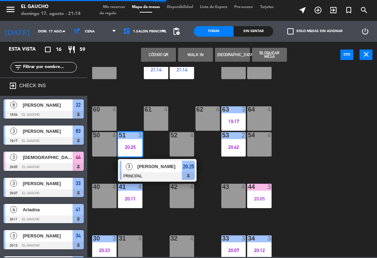
click at [141, 179] on div at bounding box center [157, 176] width 75 height 8
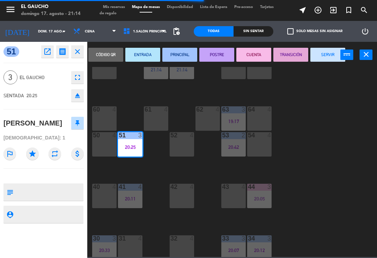
click at [326, 51] on button "SERVIR" at bounding box center [327, 55] width 35 height 14
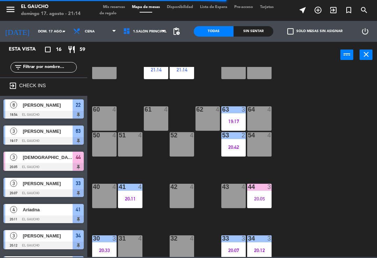
click at [232, 121] on div "19:17" at bounding box center [233, 121] width 24 height 5
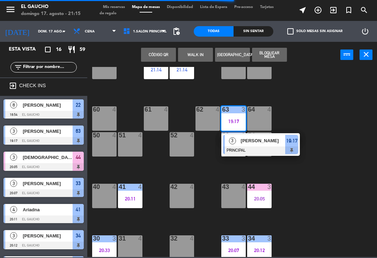
click at [249, 148] on div at bounding box center [260, 151] width 75 height 8
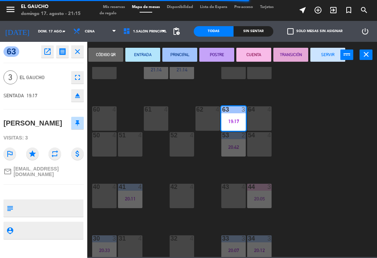
click at [327, 55] on button "SERVIR" at bounding box center [327, 55] width 35 height 14
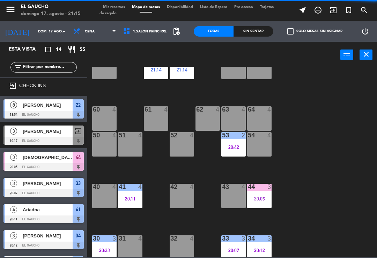
click at [260, 197] on div "20:05" at bounding box center [259, 198] width 24 height 5
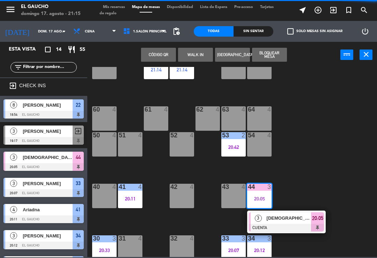
click at [292, 219] on span "[DEMOGRAPHIC_DATA][PERSON_NAME]" at bounding box center [289, 218] width 45 height 7
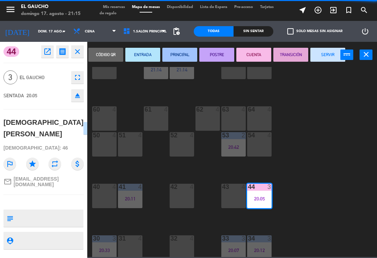
click at [330, 52] on button "SERVIR" at bounding box center [327, 55] width 35 height 14
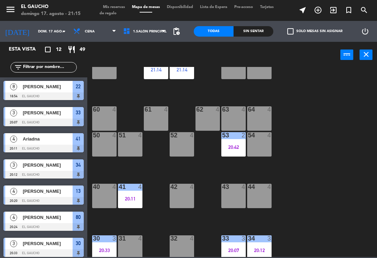
click at [131, 190] on div at bounding box center [131, 187] width 12 height 6
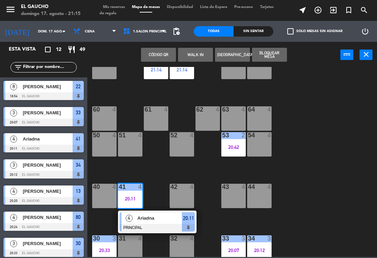
click at [147, 220] on span "Ariadna" at bounding box center [160, 218] width 45 height 7
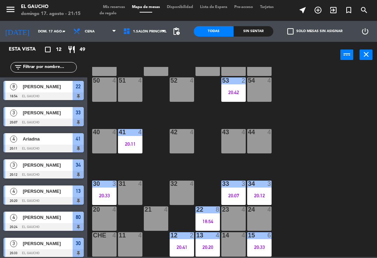
scroll to position [131, 0]
click at [207, 250] on div "20:20" at bounding box center [207, 247] width 24 height 5
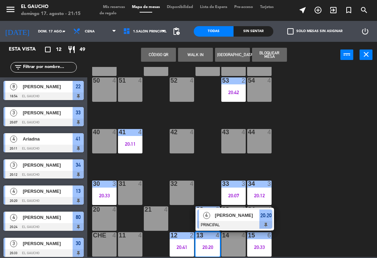
click at [222, 213] on span "[PERSON_NAME]" at bounding box center [237, 215] width 45 height 7
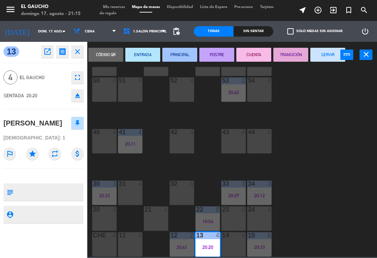
click at [319, 54] on button "SERVIR" at bounding box center [327, 55] width 35 height 14
